Goal: Navigation & Orientation: Find specific page/section

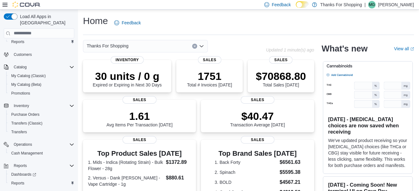
scroll to position [21, 0]
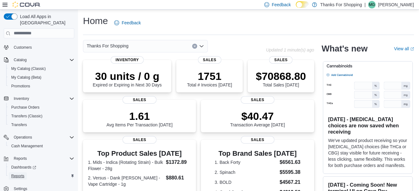
click at [22, 174] on span "Reports" at bounding box center [17, 176] width 13 height 5
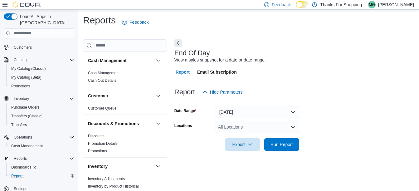
scroll to position [10, 0]
